Goal: Task Accomplishment & Management: Use online tool/utility

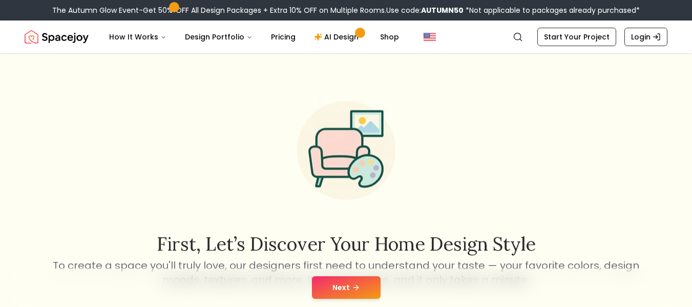
click at [362, 277] on button "Next" at bounding box center [346, 287] width 69 height 23
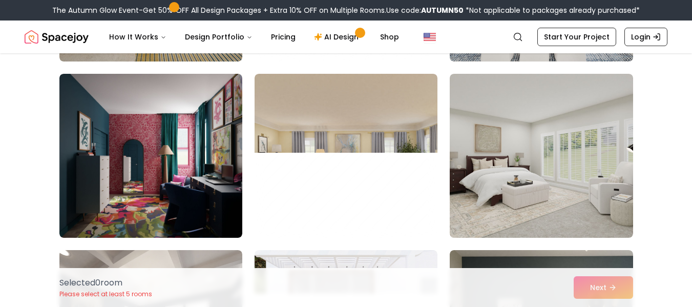
scroll to position [770, 0]
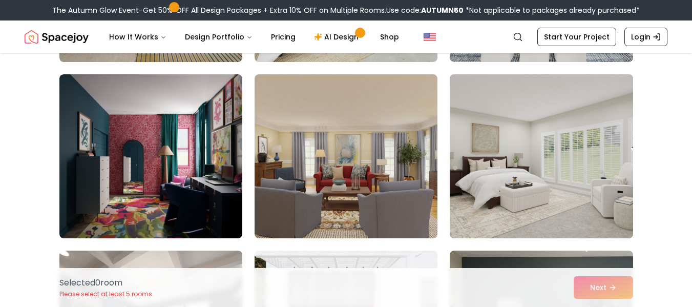
click at [616, 216] on img at bounding box center [541, 156] width 192 height 172
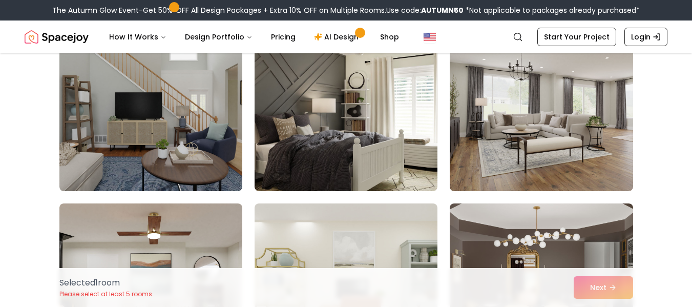
scroll to position [1347, 0]
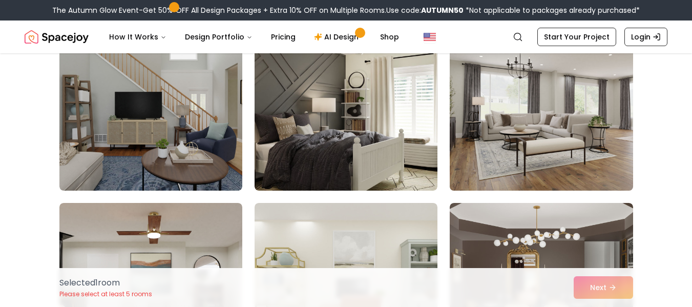
click at [601, 124] on img at bounding box center [541, 109] width 192 height 172
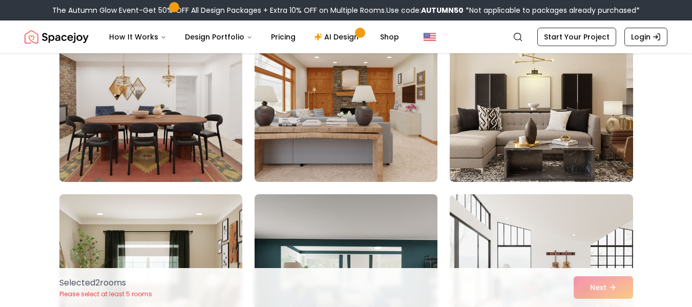
scroll to position [1709, 0]
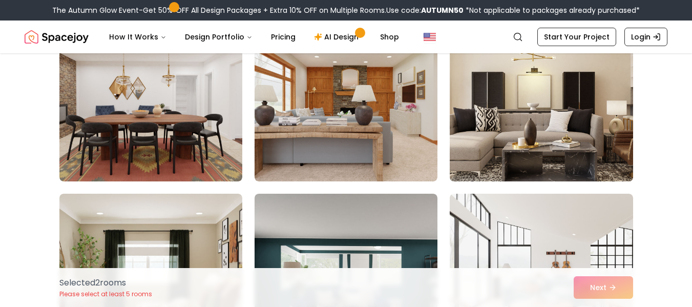
click at [606, 139] on img at bounding box center [541, 99] width 192 height 172
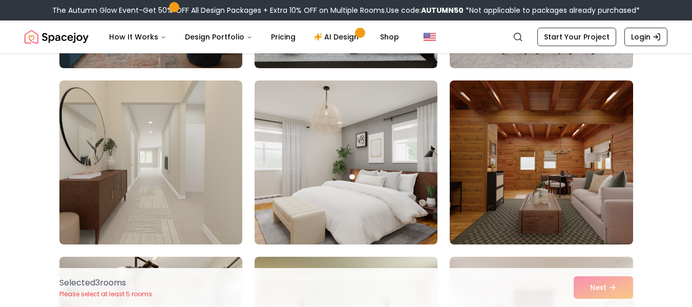
scroll to position [4645, 0]
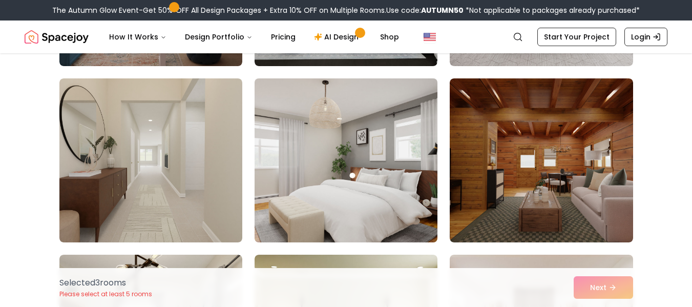
click at [406, 165] on img at bounding box center [346, 160] width 192 height 172
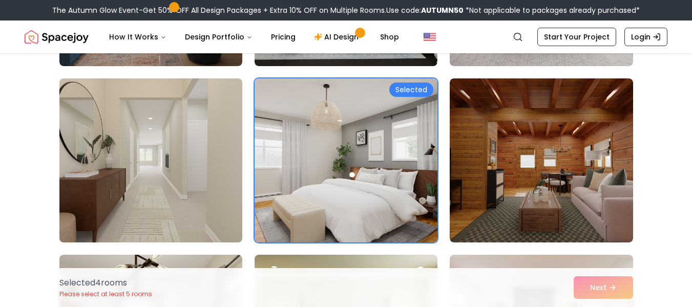
click at [205, 199] on img at bounding box center [151, 160] width 192 height 172
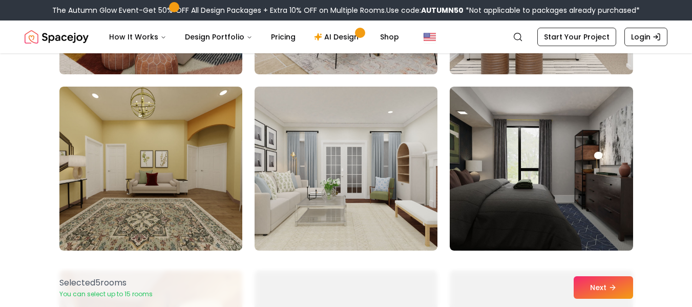
scroll to position [5225, 0]
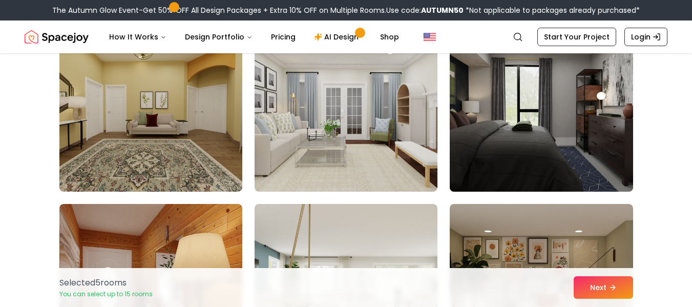
click at [535, 91] on img at bounding box center [541, 110] width 192 height 172
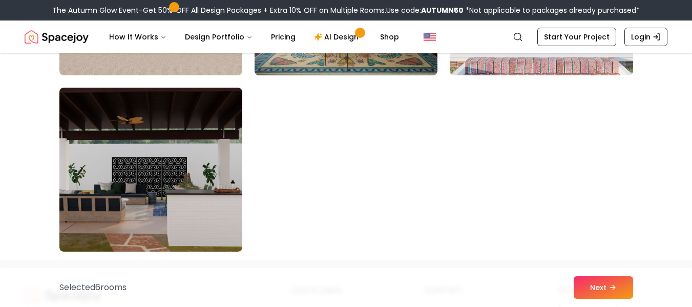
click at [617, 271] on div "Selected 6 room s Next" at bounding box center [346, 287] width 590 height 39
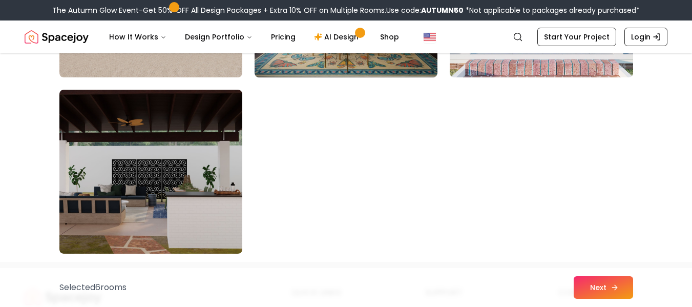
click at [622, 284] on button "Next" at bounding box center [603, 287] width 59 height 23
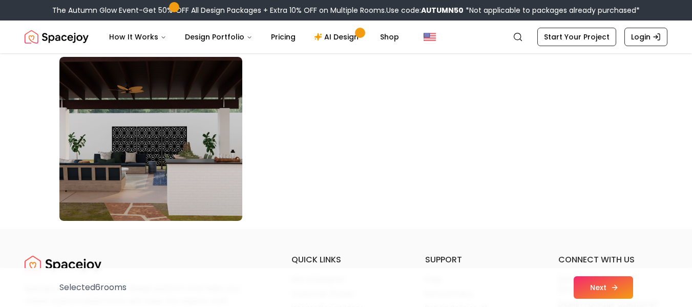
scroll to position [5868, 0]
